Goal: Information Seeking & Learning: Learn about a topic

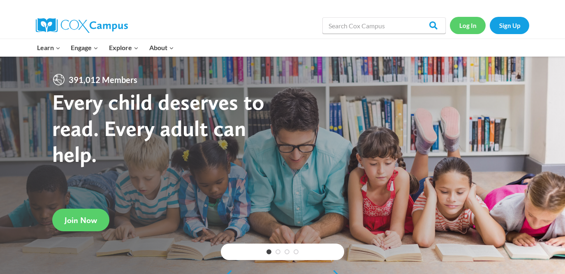
click at [469, 26] on link "Log In" at bounding box center [468, 25] width 36 height 17
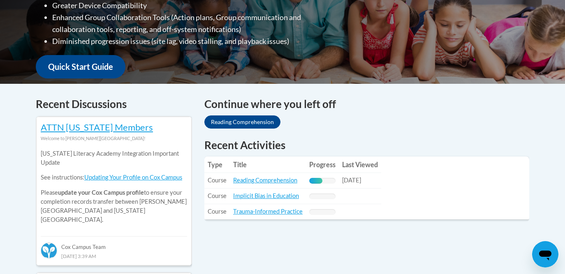
scroll to position [272, 0]
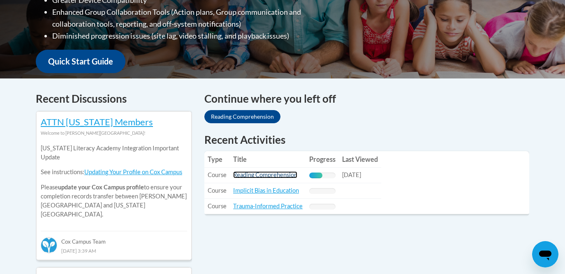
click at [284, 175] on link "Reading Comprehension" at bounding box center [265, 175] width 64 height 7
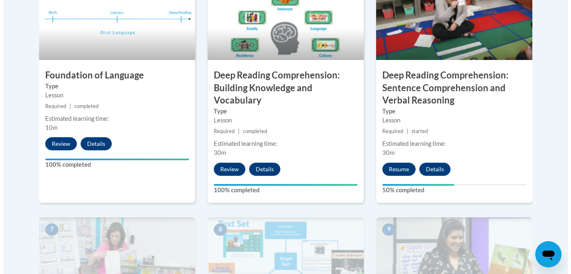
scroll to position [548, 0]
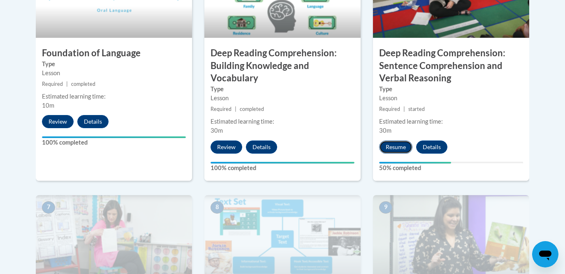
click at [399, 149] on button "Resume" at bounding box center [395, 147] width 33 height 13
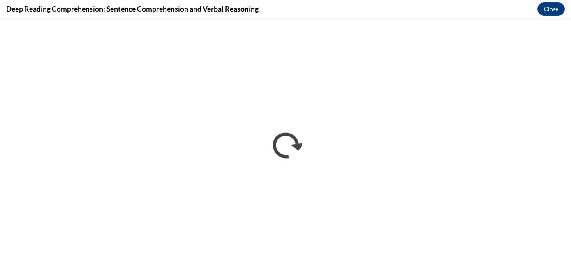
scroll to position [0, 0]
